Goal: Information Seeking & Learning: Compare options

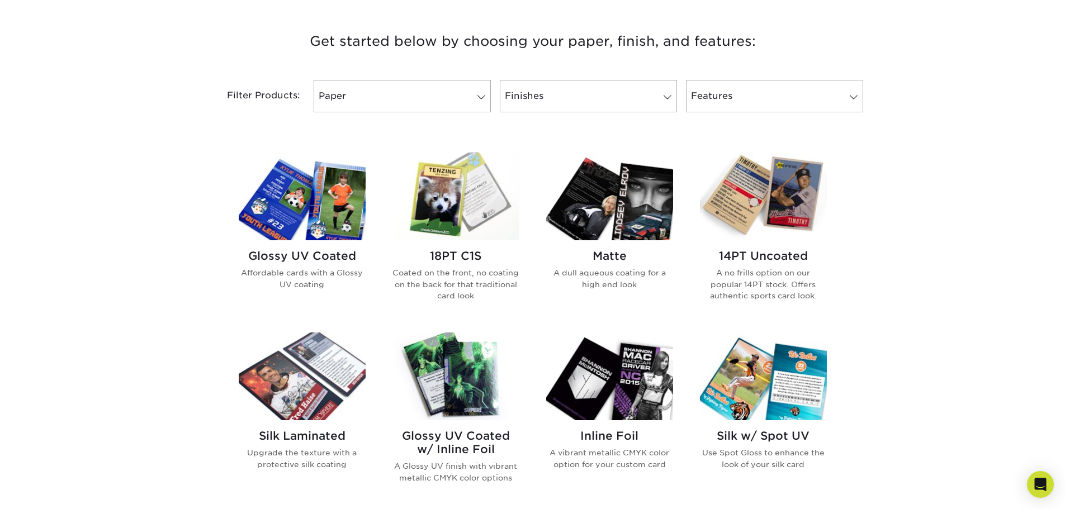
scroll to position [447, 0]
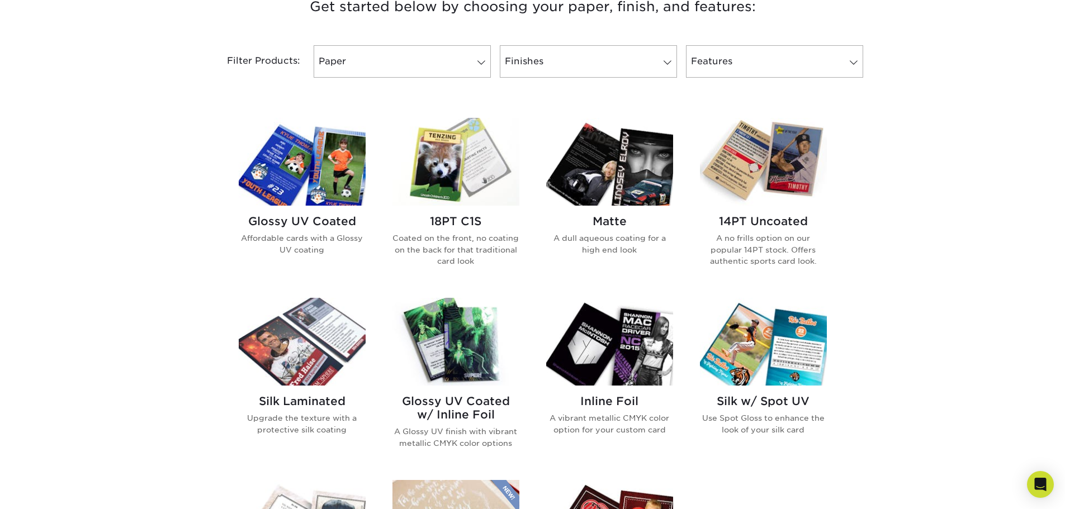
click at [309, 246] on p "Affordable cards with a Glossy UV coating" at bounding box center [302, 244] width 127 height 23
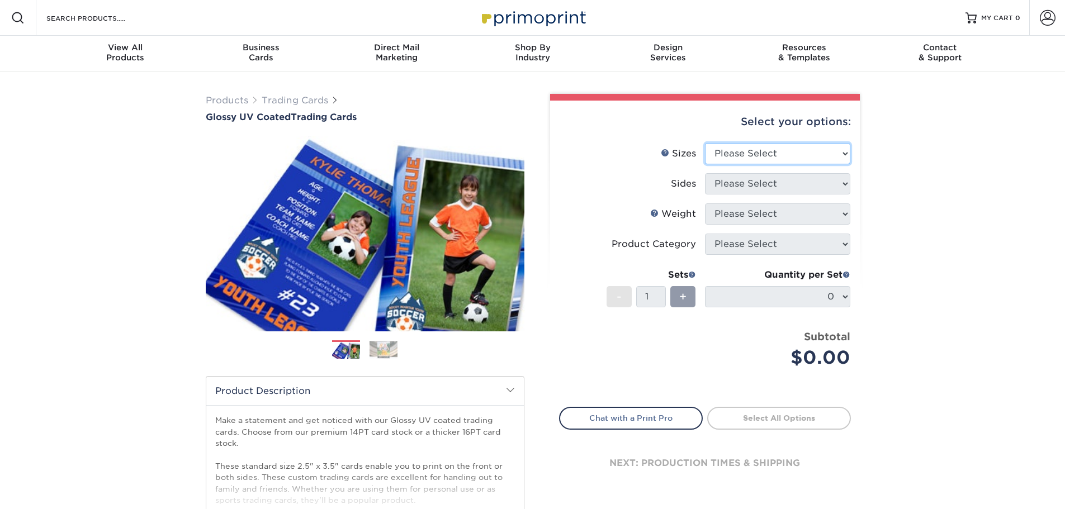
click at [817, 155] on select "Please Select 2.5" x 3.5"" at bounding box center [777, 153] width 145 height 21
select select "2.50x3.50"
click at [705, 143] on select "Please Select 2.5" x 3.5"" at bounding box center [777, 153] width 145 height 21
click at [783, 183] on select "Please Select Print Both Sides Print Front Only" at bounding box center [777, 183] width 145 height 21
select select "13abbda7-1d64-4f25-8bb2-c179b224825d"
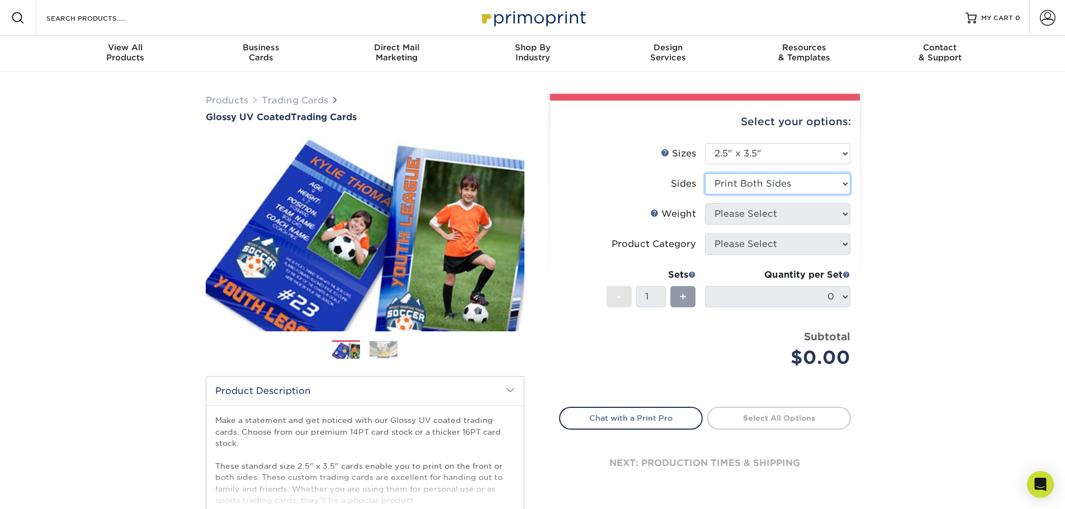
click at [705, 173] on select "Please Select Print Both Sides Print Front Only" at bounding box center [777, 183] width 145 height 21
click at [746, 211] on select "Please Select 16PT 14PT 18PT C1S" at bounding box center [777, 213] width 145 height 21
select select "16PT"
click at [705, 203] on select "Please Select 16PT 14PT 18PT C1S" at bounding box center [777, 213] width 145 height 21
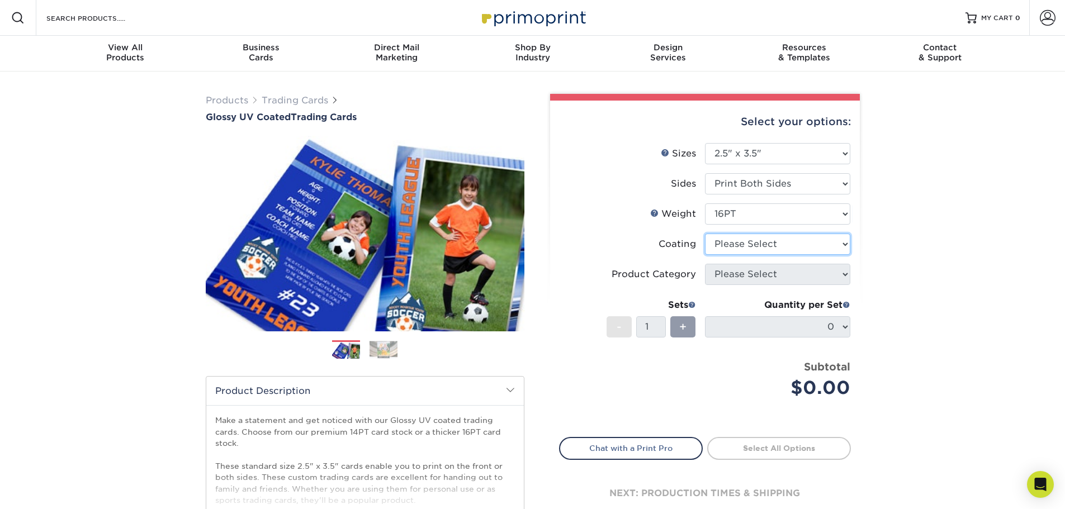
click at [759, 243] on select at bounding box center [777, 244] width 145 height 21
select select "ae367451-b2b8-45df-a344-0f05b6a12993"
click at [705, 234] on select at bounding box center [777, 244] width 145 height 21
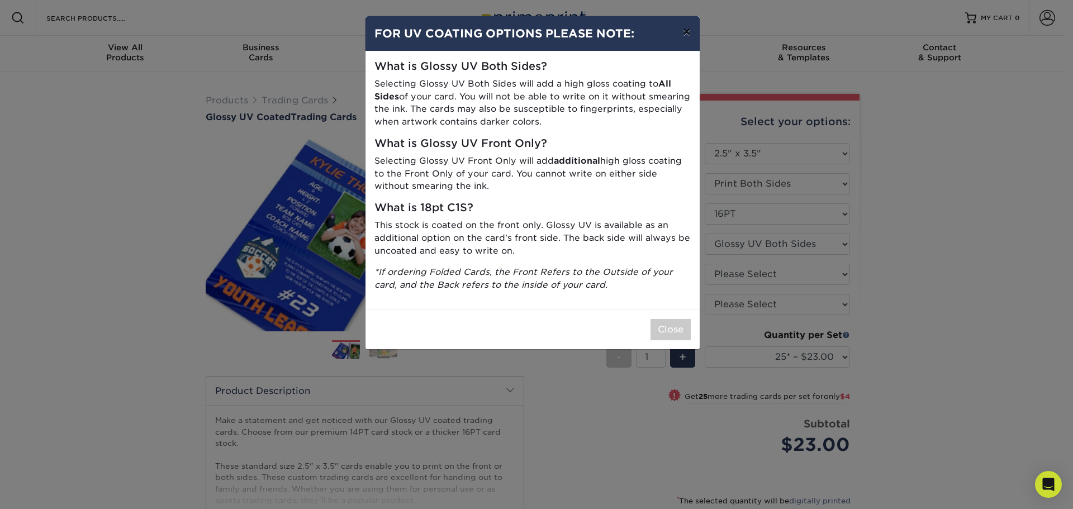
click at [690, 32] on button "×" at bounding box center [687, 31] width 26 height 31
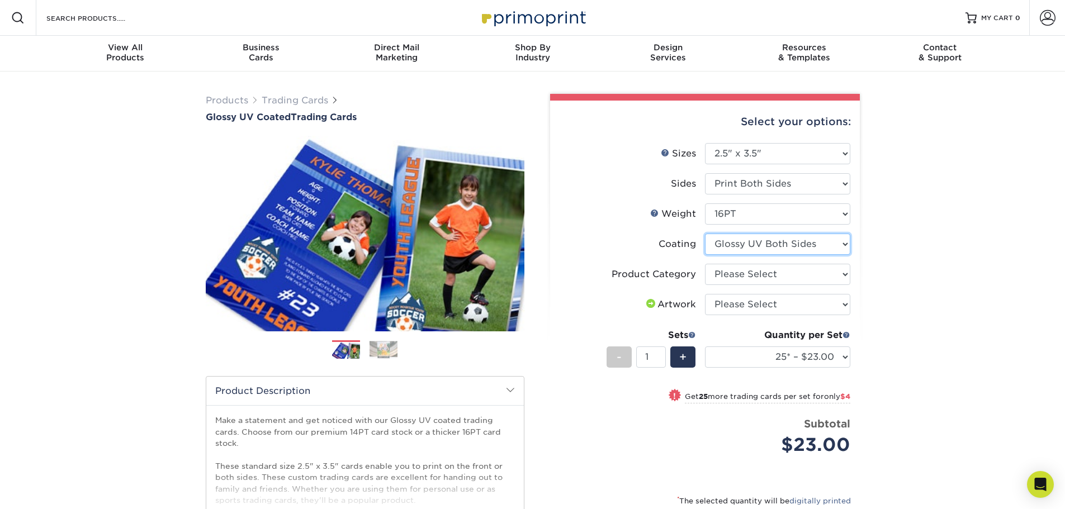
click at [750, 240] on select at bounding box center [777, 244] width 145 height 21
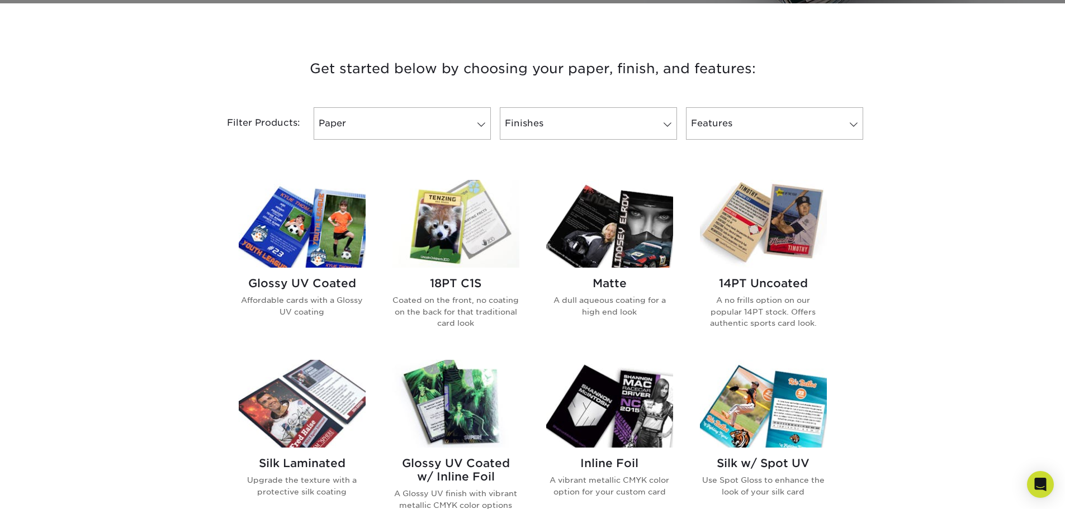
scroll to position [391, 0]
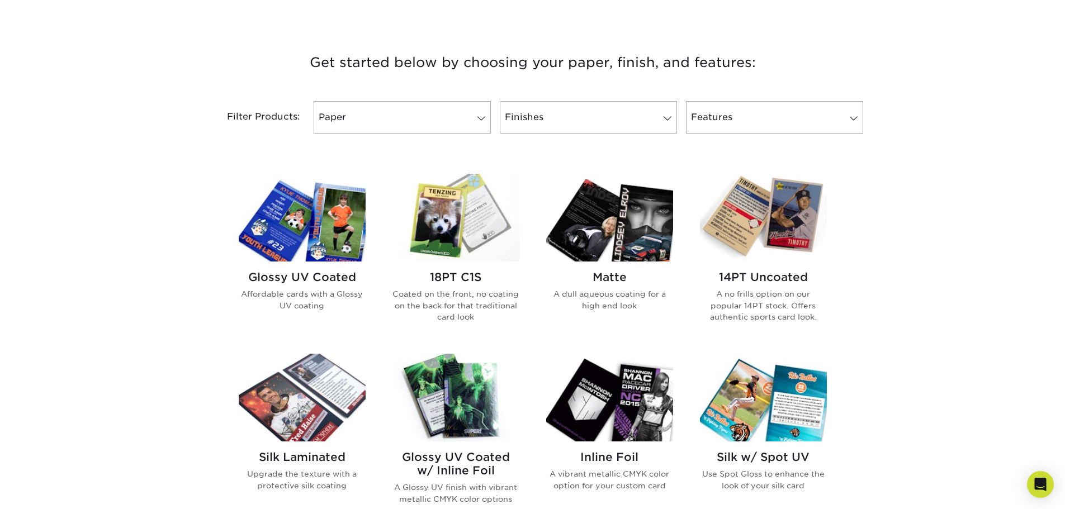
click at [731, 307] on p "A no frills option on our popular 14PT stock. Offers authentic sports card look." at bounding box center [763, 305] width 127 height 34
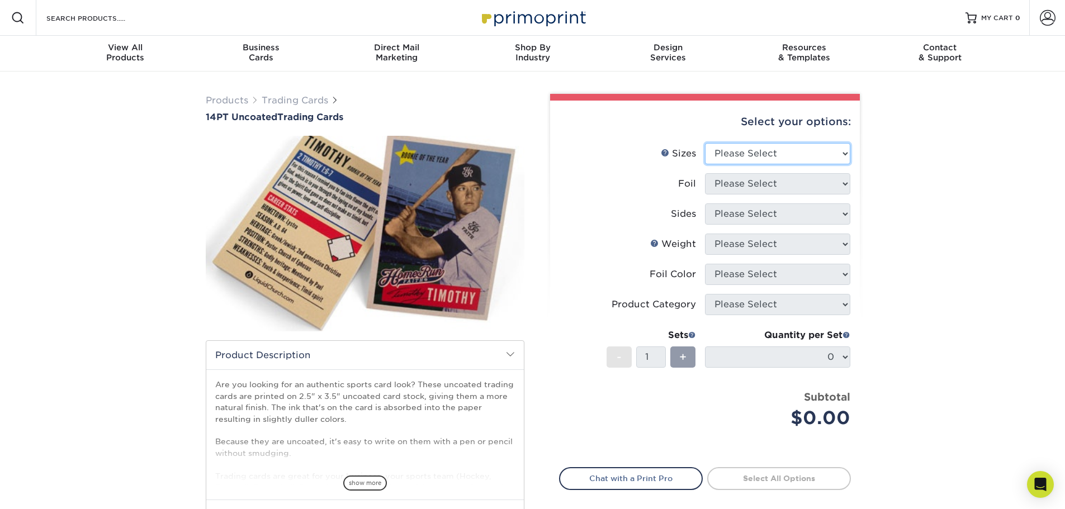
click at [810, 154] on select "Please Select 2.5" x 3.5"" at bounding box center [777, 153] width 145 height 21
select select "2.50x3.50"
click at [705, 143] on select "Please Select 2.5" x 3.5"" at bounding box center [777, 153] width 145 height 21
click at [774, 183] on select "Please Select Yes No" at bounding box center [777, 183] width 145 height 21
click at [929, 188] on div "Products Trading Cards 14PT Uncoated Trading Cards show more Templates" at bounding box center [532, 352] width 1065 height 561
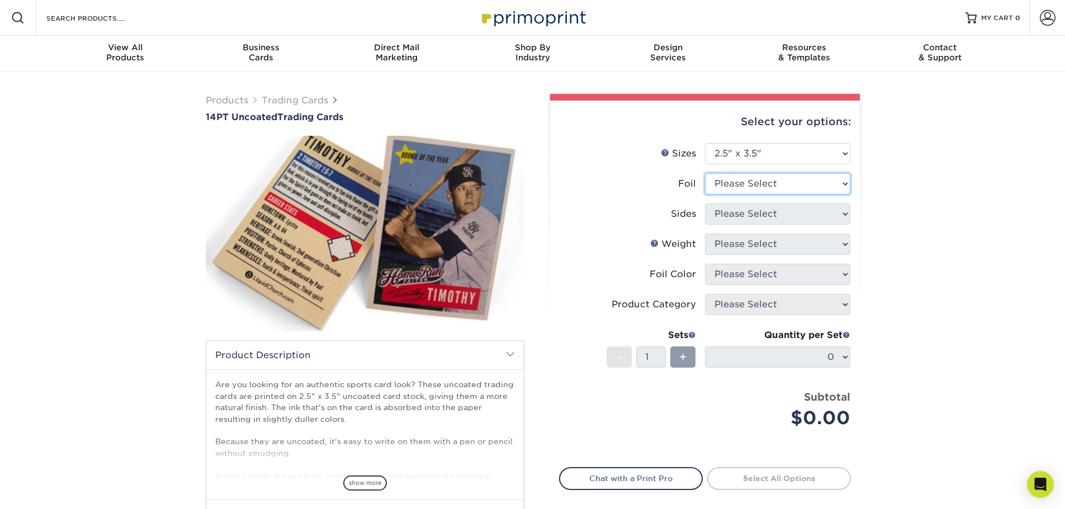
click at [764, 181] on select "Please Select Yes No" at bounding box center [777, 183] width 145 height 21
select select "0"
click at [705, 173] on select "Please Select Yes No" at bounding box center [777, 183] width 145 height 21
click at [738, 211] on select "Please Select Print Both Sides Print Front Only" at bounding box center [777, 213] width 145 height 21
select select "13abbda7-1d64-4f25-8bb2-c179b224825d"
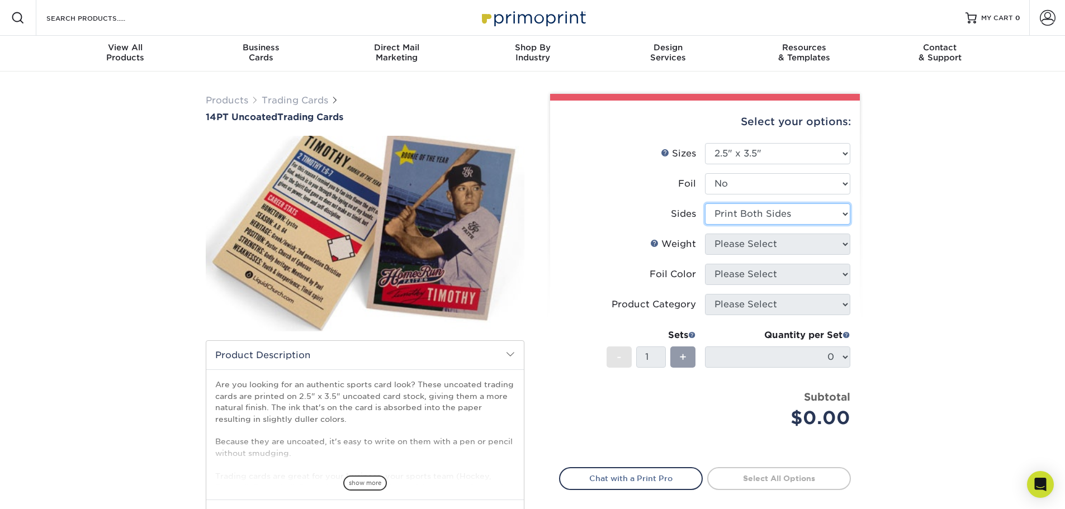
click at [705, 203] on select "Please Select Print Both Sides Print Front Only" at bounding box center [777, 213] width 145 height 21
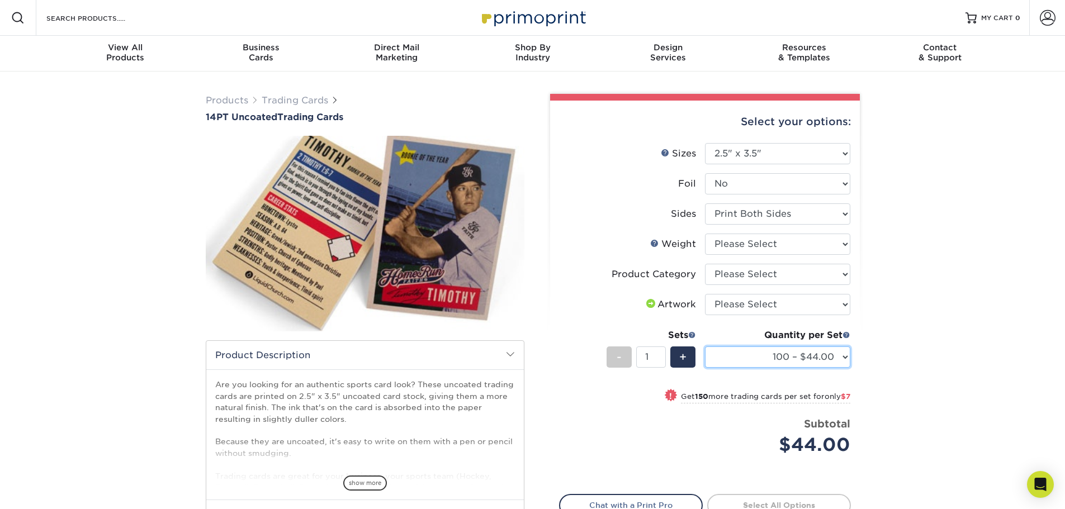
click at [796, 348] on select "100 – $44.00 250 – $51.00 500 – $54.00 1000 – $78.00 2500 – $148.00 5000 – $198…" at bounding box center [777, 357] width 145 height 21
